Goal: Find specific page/section: Find specific page/section

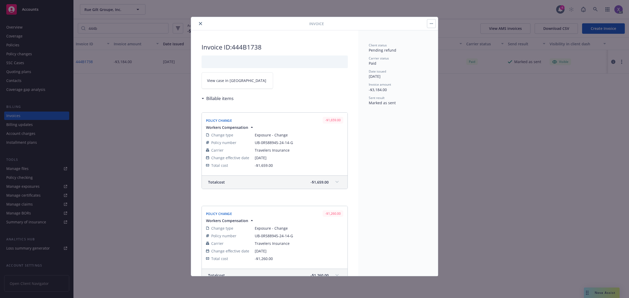
click at [199, 24] on icon "close" at bounding box center [200, 23] width 3 height 3
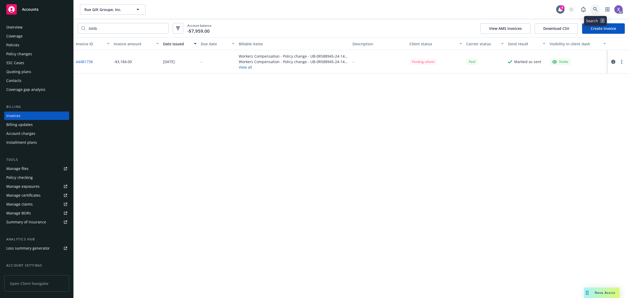
click at [598, 9] on link at bounding box center [595, 9] width 10 height 10
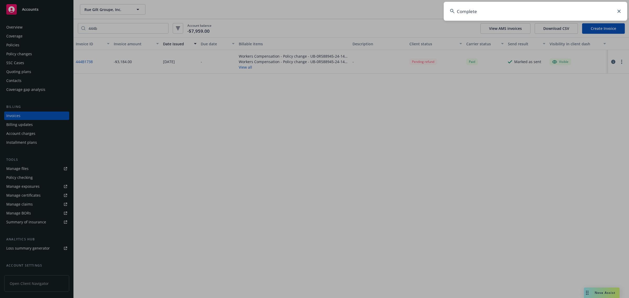
click at [536, 13] on input "Complete" at bounding box center [534, 11] width 183 height 19
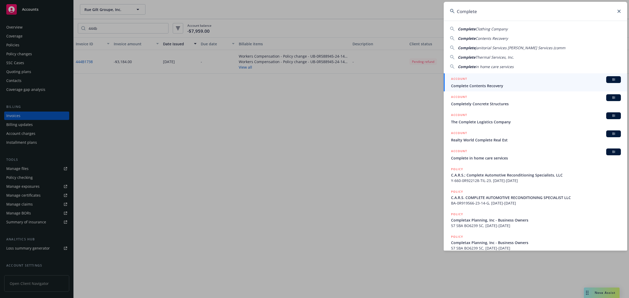
drag, startPoint x: 490, startPoint y: 13, endPoint x: 405, endPoint y: 18, distance: 85.5
click at [405, 18] on div "Complete Complete Clothing Company Complete Contents Recovery Complete Janitori…" at bounding box center [314, 149] width 629 height 298
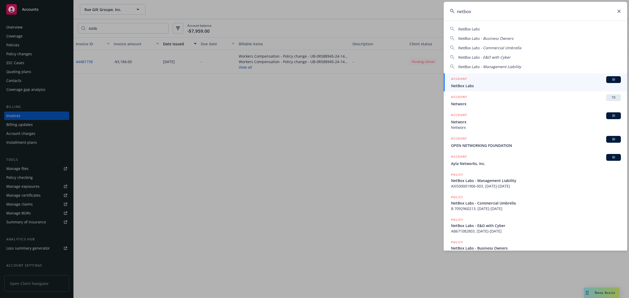
type input "netbox"
click at [452, 87] on li "ACCOUNT BI NetBox Labs" at bounding box center [534, 82] width 183 height 18
click at [462, 83] on span "NetBox Labs" at bounding box center [536, 86] width 170 height 6
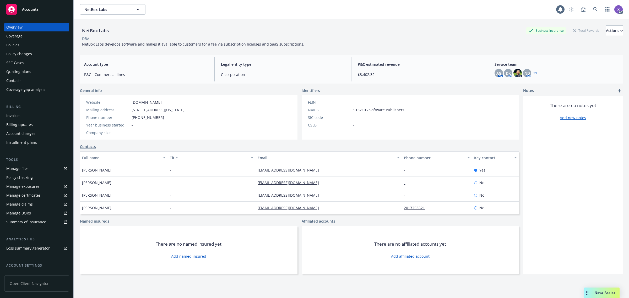
click at [14, 114] on div "Invoices" at bounding box center [13, 116] width 14 height 8
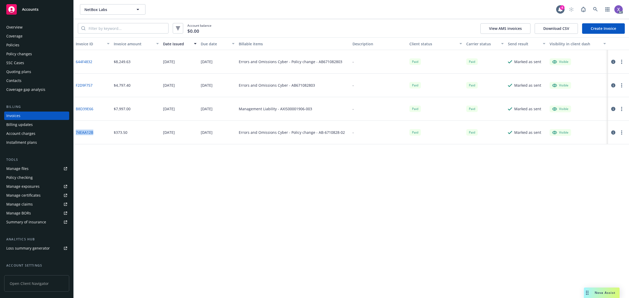
drag, startPoint x: 94, startPoint y: 134, endPoint x: 76, endPoint y: 134, distance: 17.6
click at [76, 134] on div "74EAA12B" at bounding box center [93, 133] width 38 height 24
copy link "74EAA12B"
click at [591, 6] on link at bounding box center [595, 9] width 10 height 10
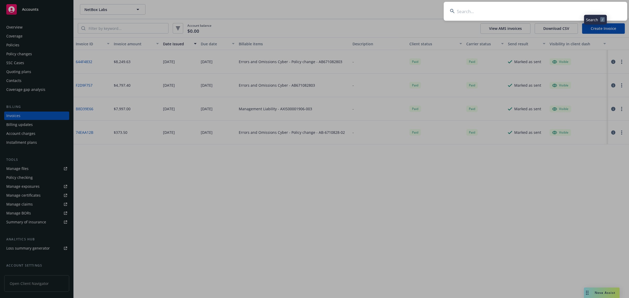
click at [543, 14] on input at bounding box center [534, 11] width 183 height 19
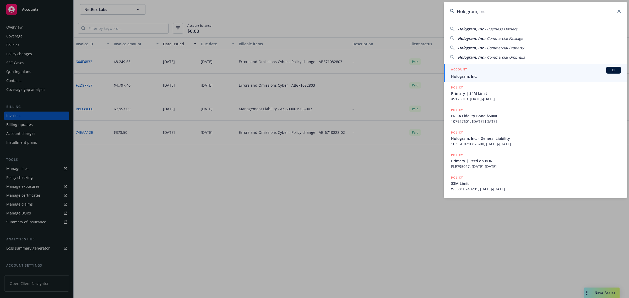
type input "Hologram, Inc."
click at [470, 80] on link "ACCOUNT BI Hologram, Inc." at bounding box center [534, 73] width 183 height 18
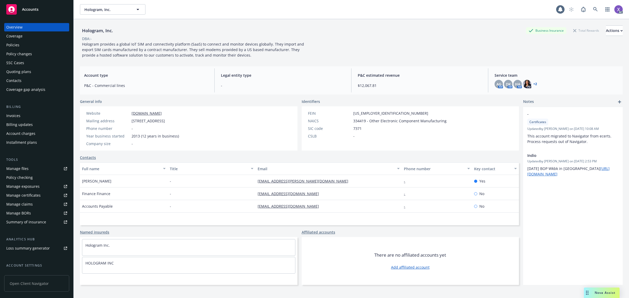
click at [4, 117] on link "Invoices" at bounding box center [36, 116] width 65 height 8
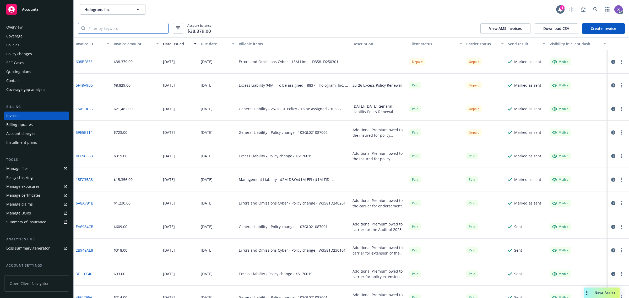
click at [106, 32] on input "search" at bounding box center [126, 28] width 83 height 10
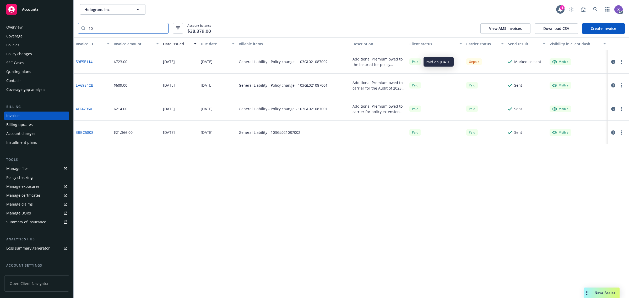
type input "1"
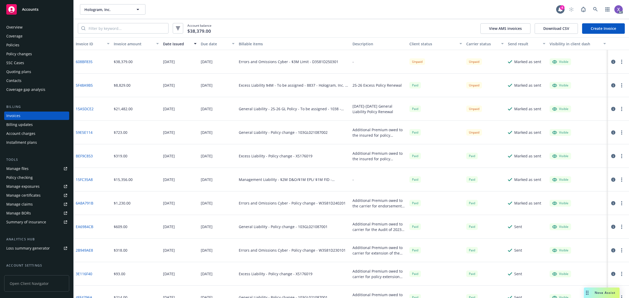
click at [611, 83] on icon "button" at bounding box center [613, 85] width 4 height 4
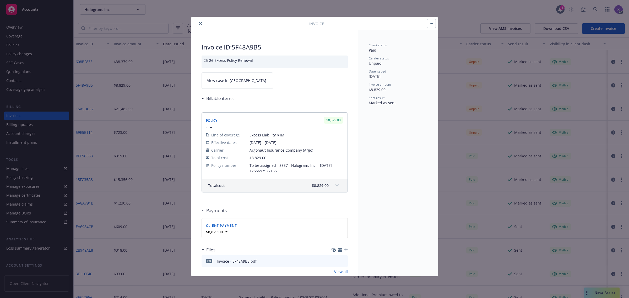
click at [227, 73] on link "View case in [GEOGRAPHIC_DATA]" at bounding box center [237, 80] width 72 height 17
click at [201, 21] on button "close" at bounding box center [200, 23] width 6 height 6
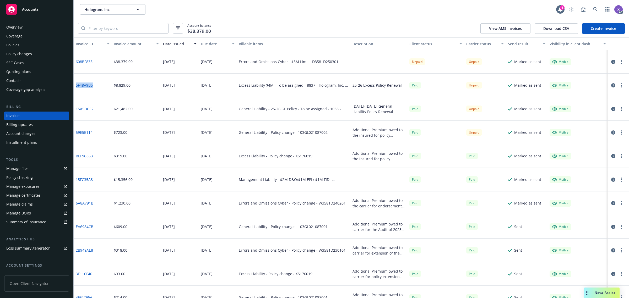
drag, startPoint x: 92, startPoint y: 86, endPoint x: 76, endPoint y: 89, distance: 16.4
click at [76, 89] on div "5F48A9B5" at bounding box center [93, 86] width 38 height 24
copy link "5F48A9B5"
click at [87, 84] on link "5F48A9B5" at bounding box center [84, 86] width 17 height 6
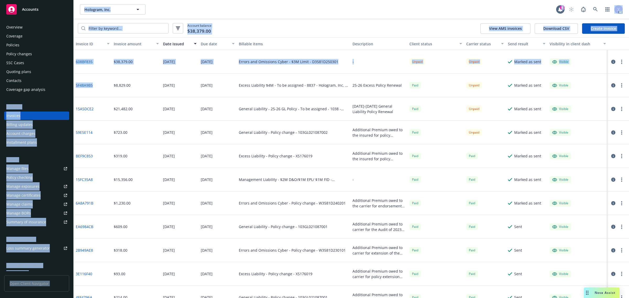
drag, startPoint x: 84, startPoint y: 86, endPoint x: 73, endPoint y: 85, distance: 11.3
click at [73, 85] on div "Accounts Overview Coverage Policies Policy changes SSC Cases Quoting plans Cont…" at bounding box center [314, 149] width 629 height 298
copy div "Billing Invoices Billing updates Account charges Installment plans Tools Manage…"
click at [85, 87] on link "5F48A9B5" at bounding box center [84, 86] width 17 height 6
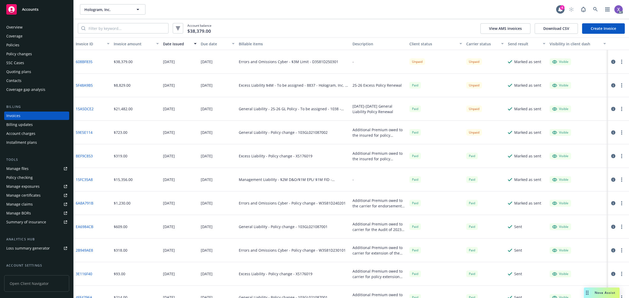
click at [95, 97] on div "5F48A9B5" at bounding box center [93, 86] width 38 height 24
drag, startPoint x: 95, startPoint y: 88, endPoint x: 76, endPoint y: 87, distance: 18.4
click at [76, 87] on div "5F48A9B5" at bounding box center [93, 86] width 38 height 24
copy link "5F48A9B5"
